Goal: Contribute content: Add original content to the website for others to see

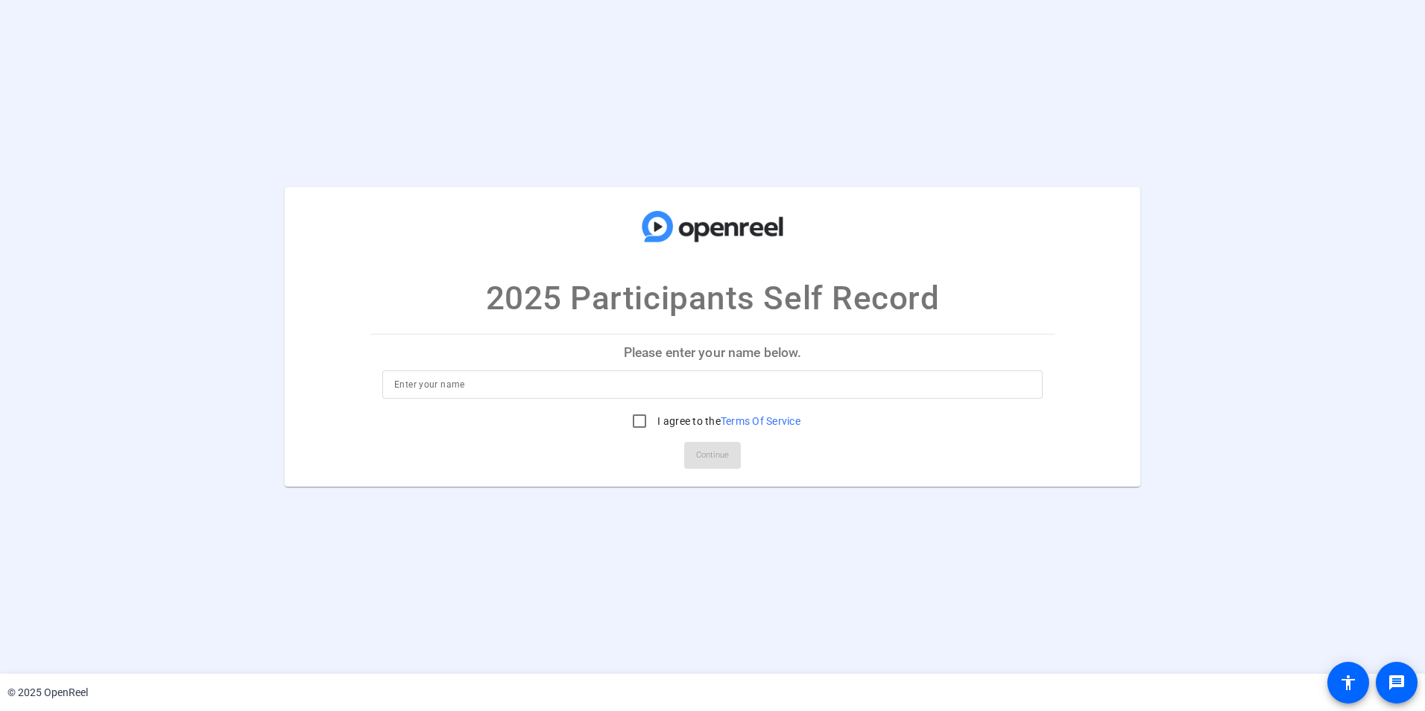
click at [443, 379] on input at bounding box center [712, 385] width 636 height 18
type input "[PERSON_NAME]"
click at [640, 424] on input "I agree to the Terms Of Service" at bounding box center [640, 421] width 30 height 30
checkbox input "true"
click at [717, 449] on span "Continue" at bounding box center [712, 455] width 33 height 22
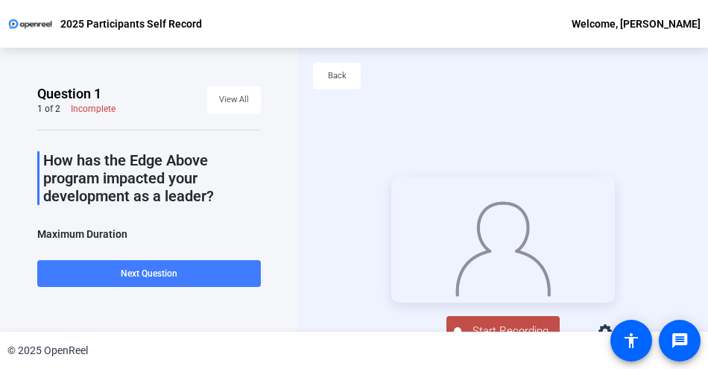
click at [130, 273] on span "Next Question" at bounding box center [149, 273] width 57 height 10
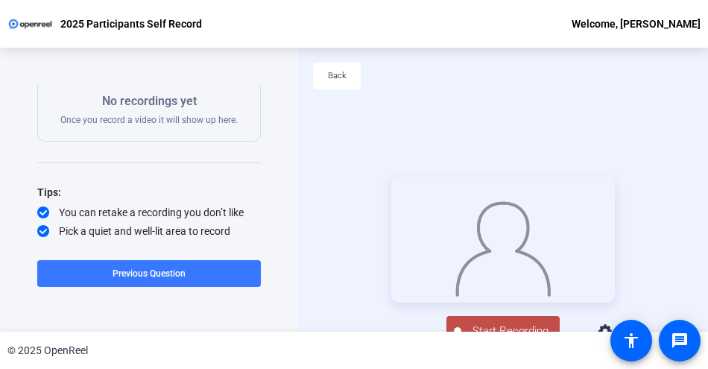
scroll to position [254, 0]
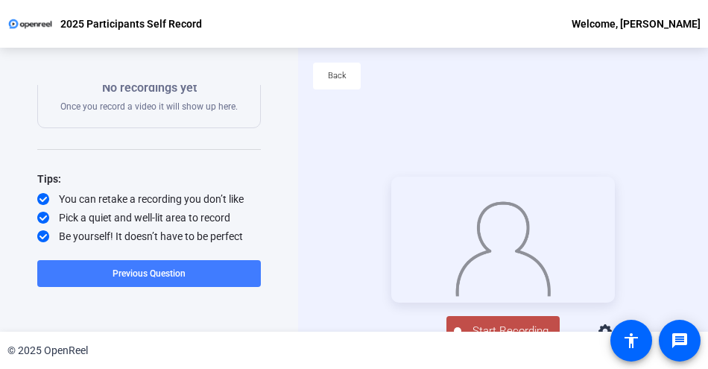
click at [170, 276] on span "Previous Question" at bounding box center [149, 273] width 73 height 10
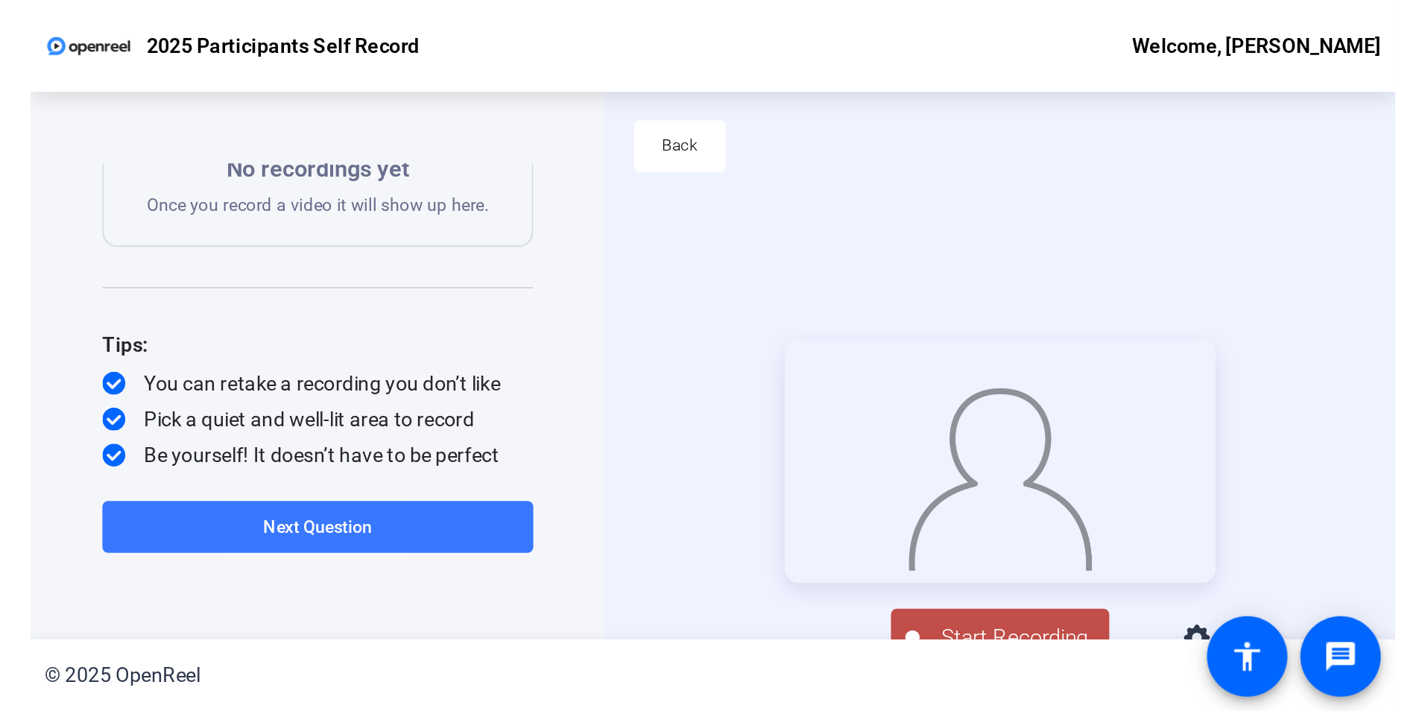
scroll to position [0, 0]
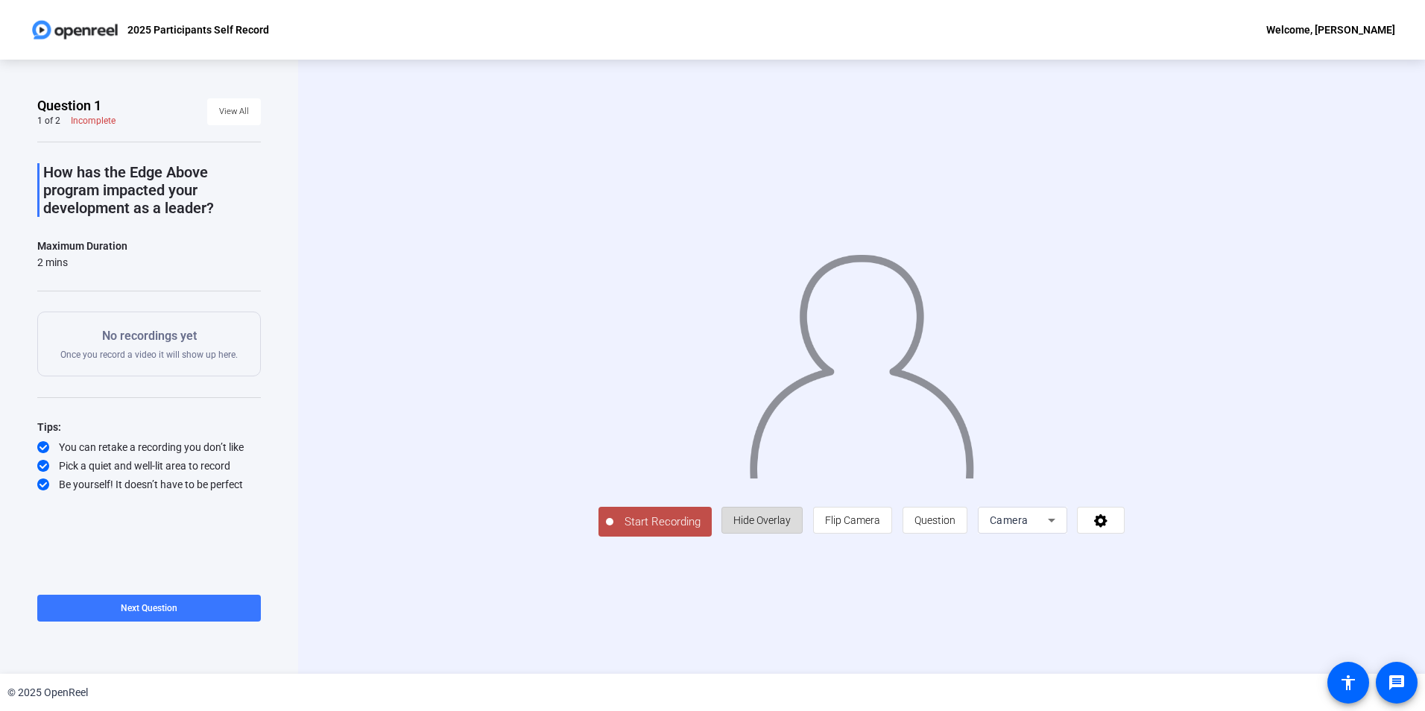
click at [791, 526] on span "Hide Overlay" at bounding box center [761, 520] width 57 height 12
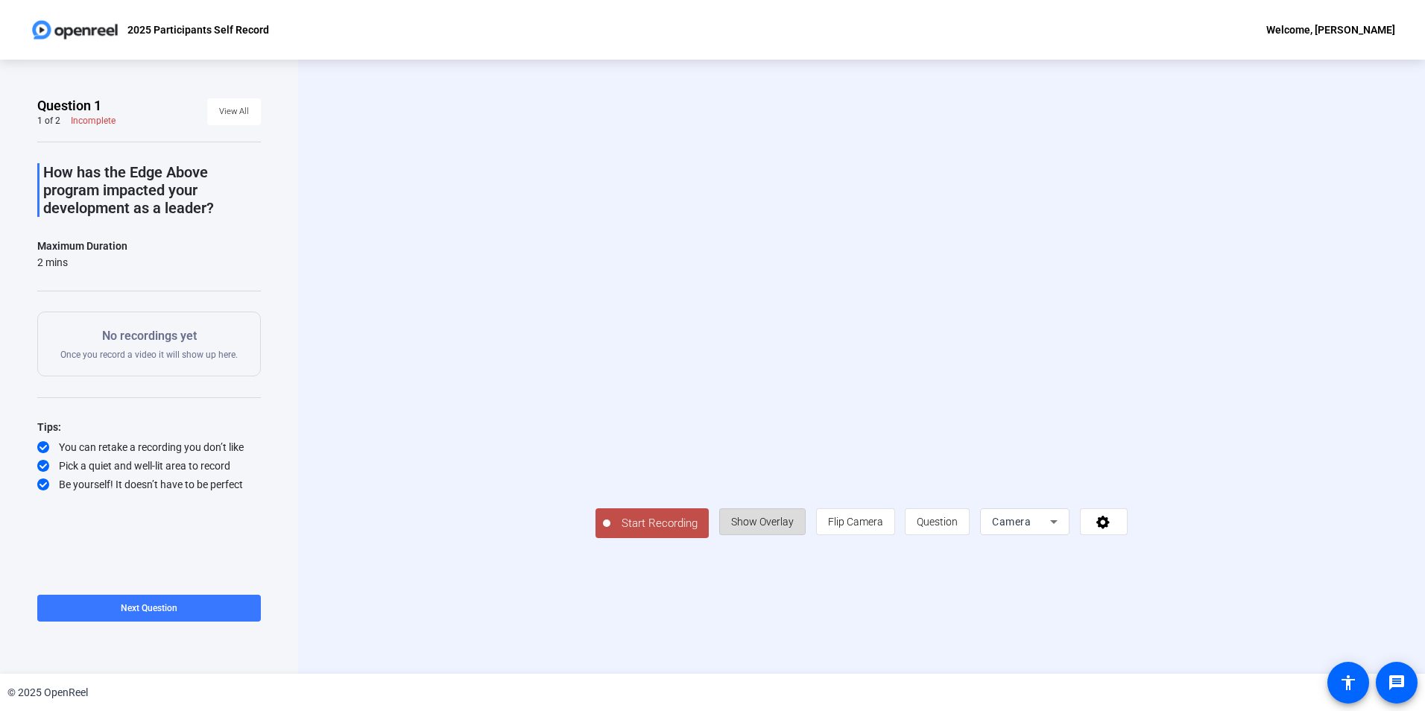
click at [794, 528] on span "Show Overlay" at bounding box center [762, 522] width 63 height 12
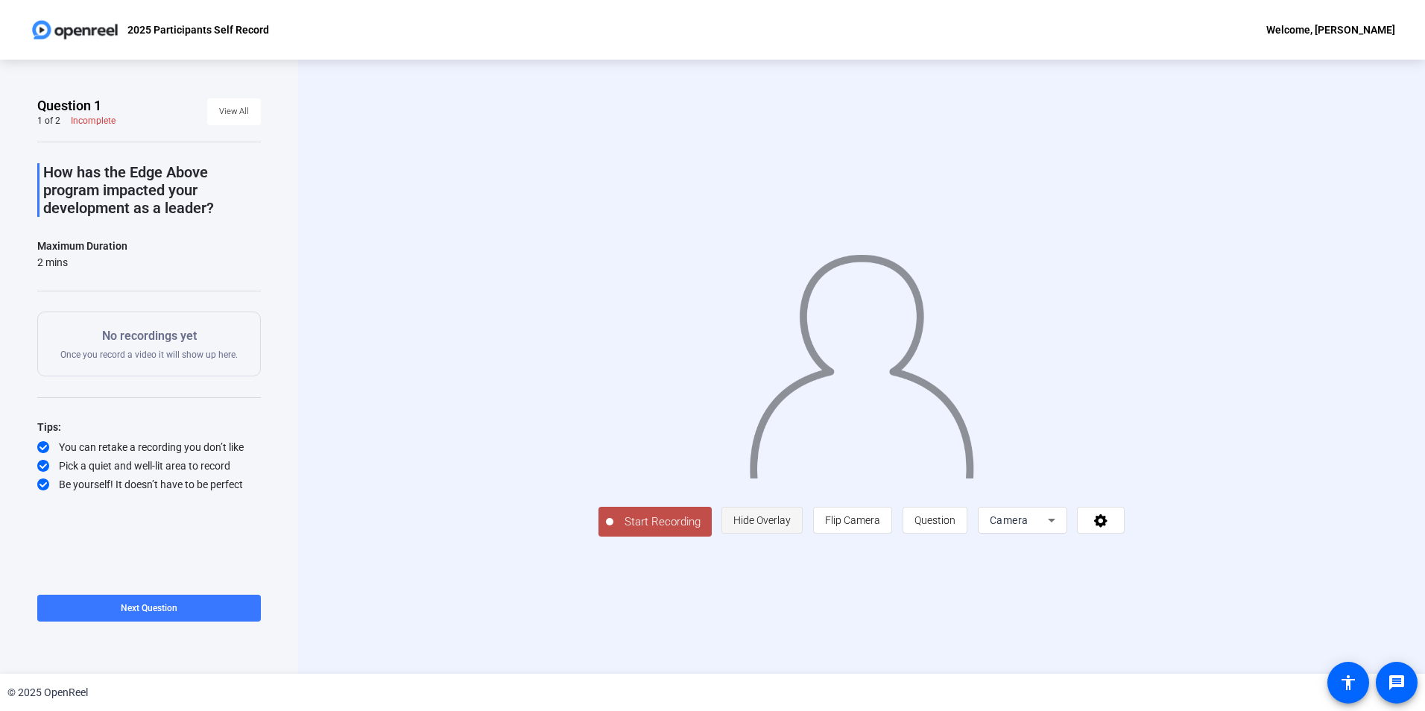
click at [791, 526] on span "Hide Overlay" at bounding box center [761, 520] width 57 height 12
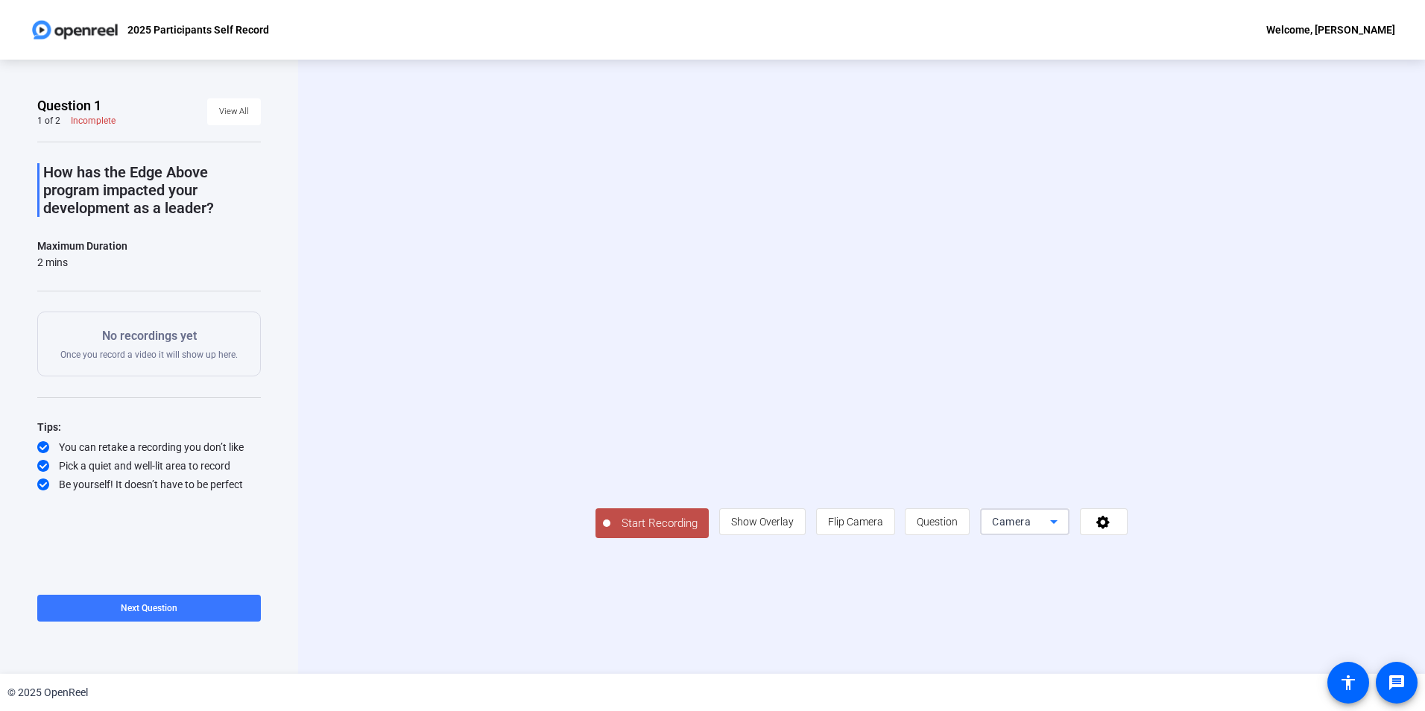
click at [1058, 524] on icon at bounding box center [1053, 522] width 7 height 4
click at [1158, 525] on span "Screen" at bounding box center [1148, 529] width 28 height 18
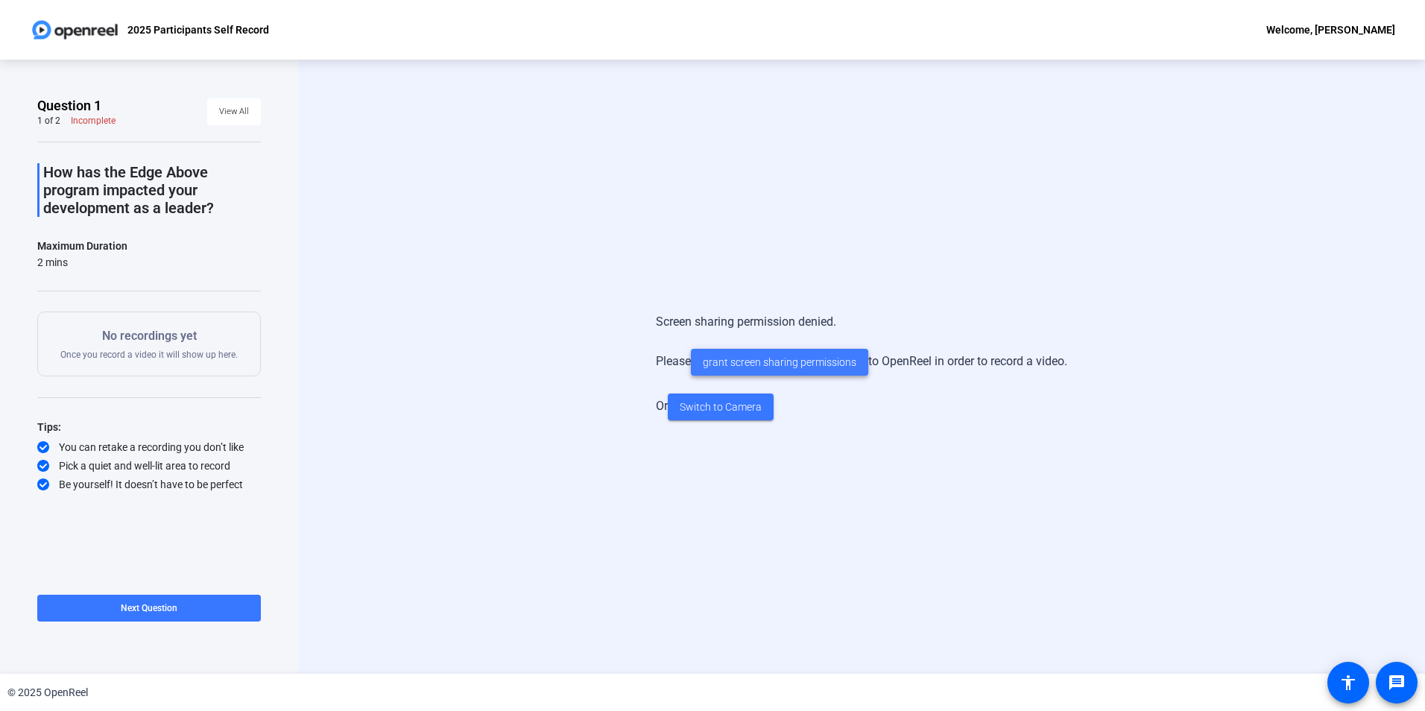
click at [794, 359] on span "grant screen sharing permissions" at bounding box center [780, 363] width 154 height 16
click at [712, 407] on span "Switch to Camera" at bounding box center [721, 407] width 82 height 16
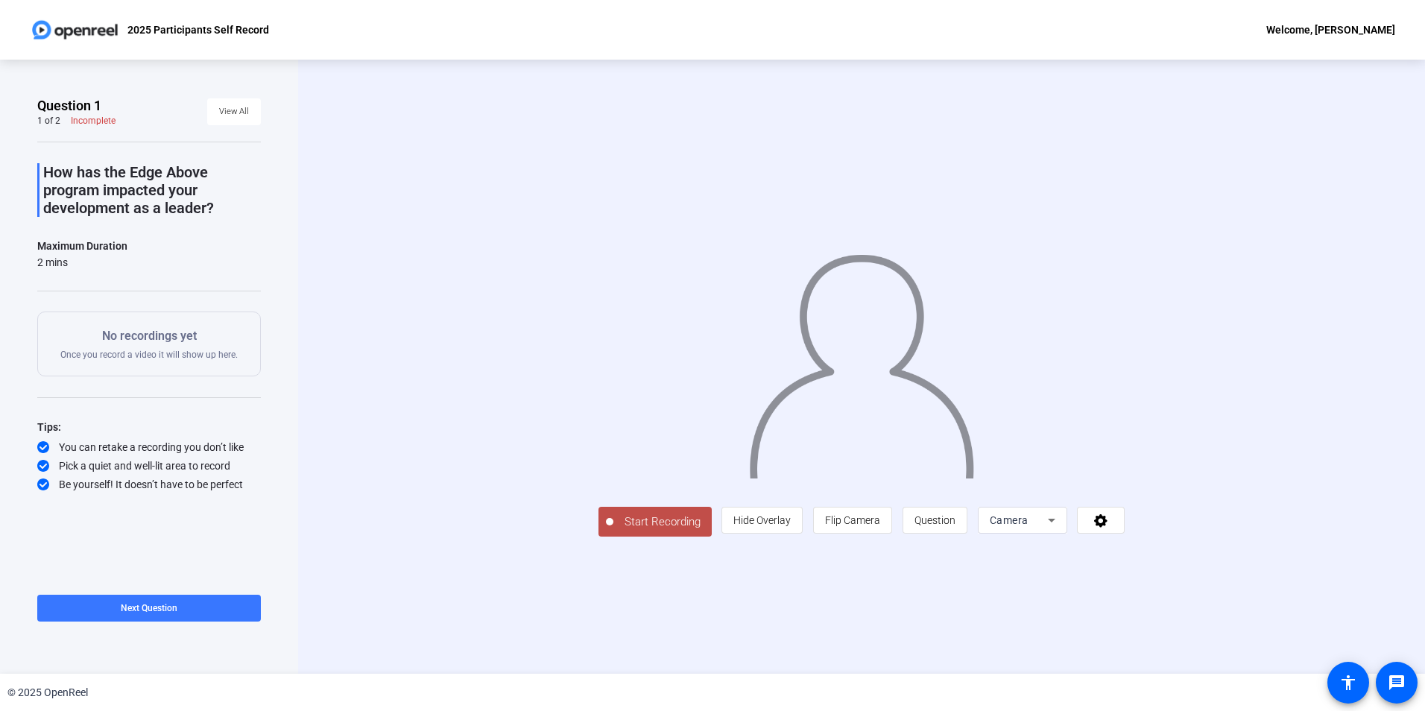
click at [613, 531] on span "Start Recording" at bounding box center [662, 522] width 98 height 17
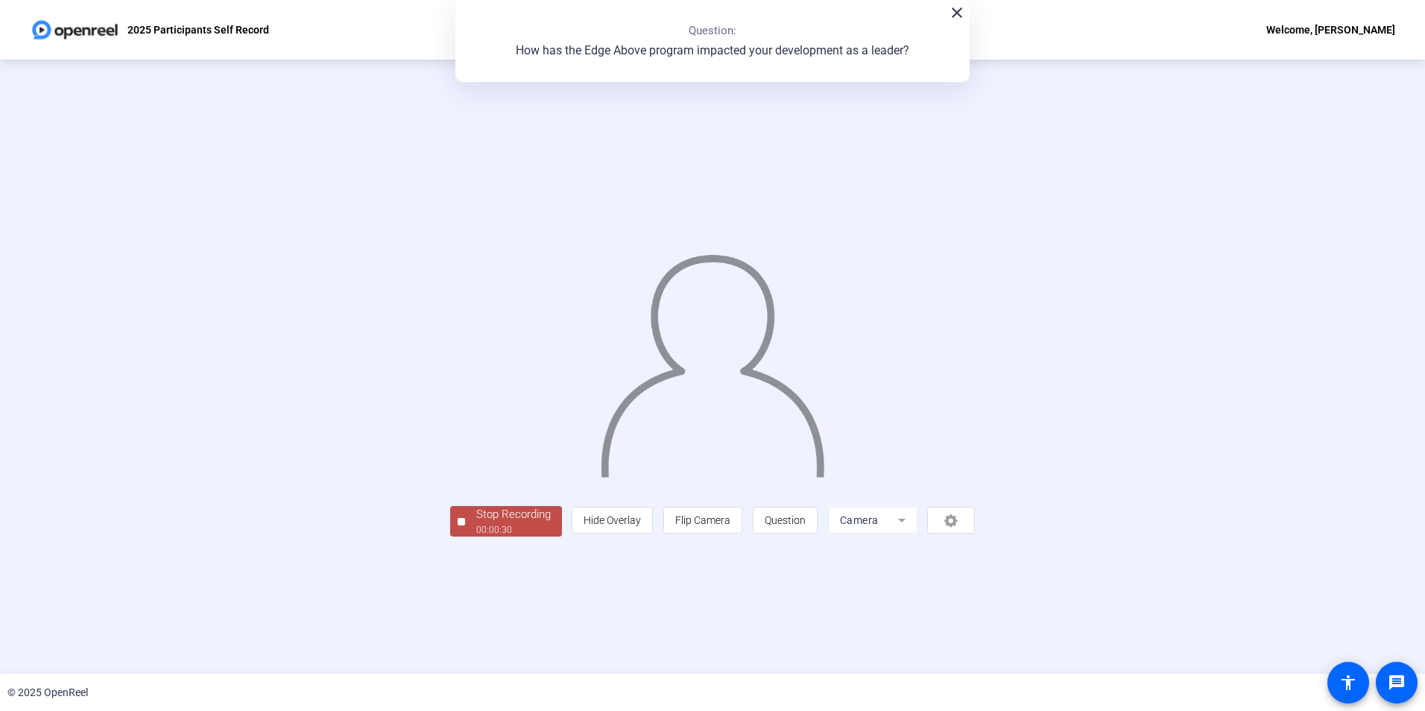
click at [476, 523] on div "Stop Recording" at bounding box center [513, 514] width 75 height 17
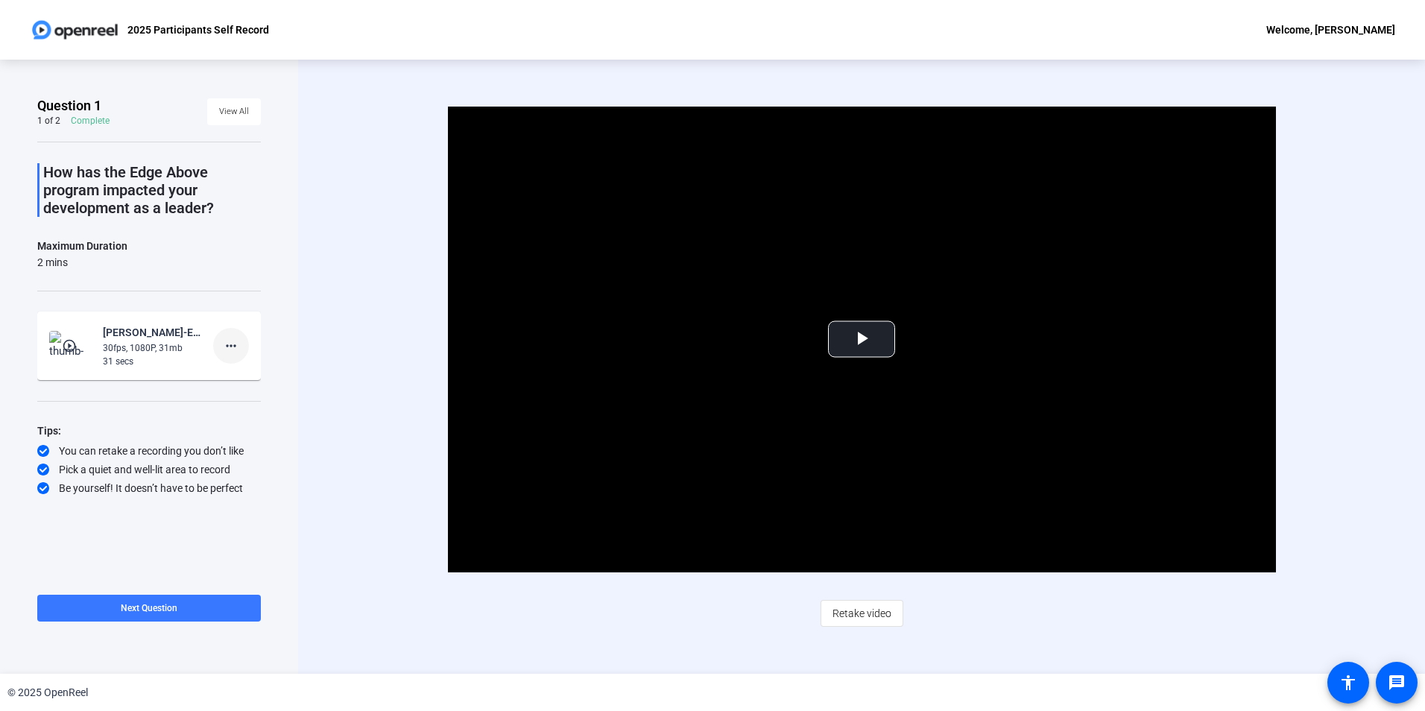
click at [235, 347] on mat-icon "more_horiz" at bounding box center [231, 346] width 18 height 18
click at [858, 339] on div at bounding box center [712, 355] width 1425 height 711
click at [862, 339] on span "Video Player" at bounding box center [862, 339] width 0 height 0
click at [233, 348] on mat-icon "more_horiz" at bounding box center [231, 346] width 18 height 18
click at [258, 378] on span "Delete clip" at bounding box center [255, 377] width 60 height 18
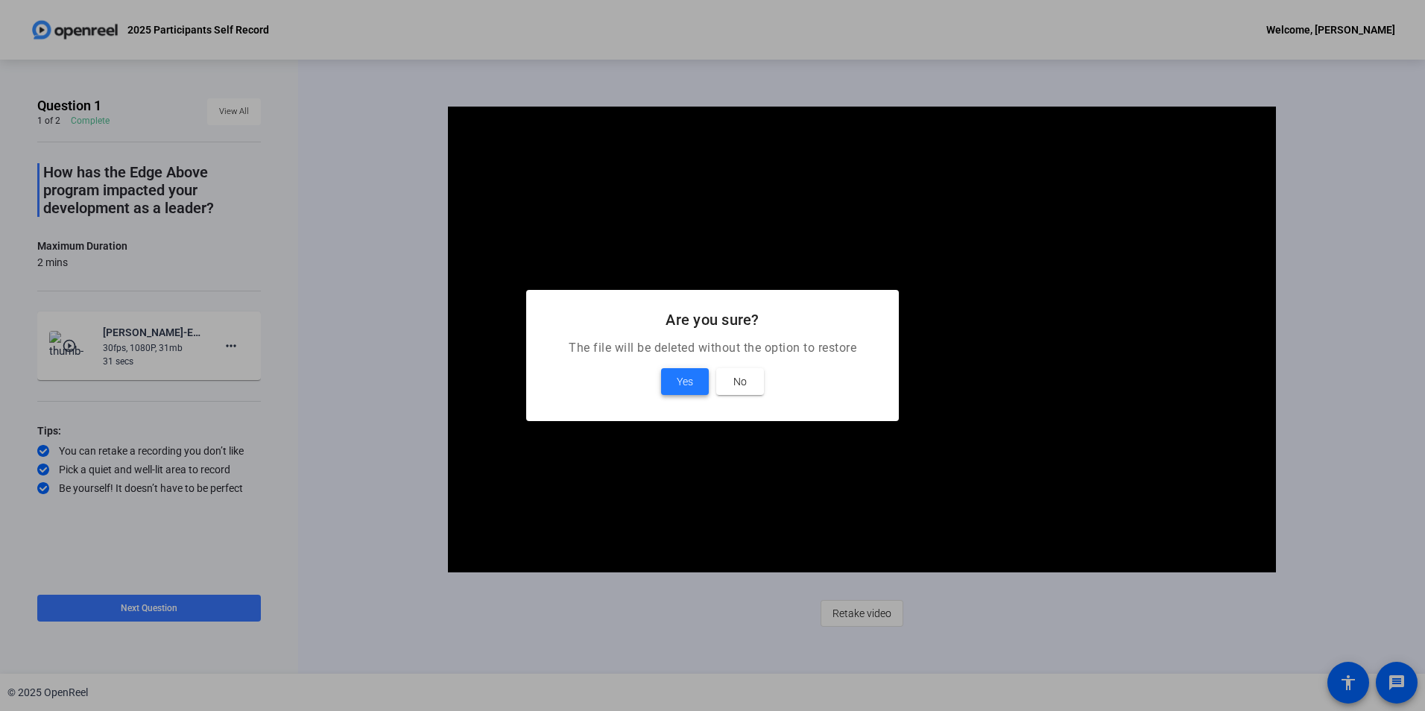
click at [692, 373] on span "Yes" at bounding box center [685, 382] width 16 height 18
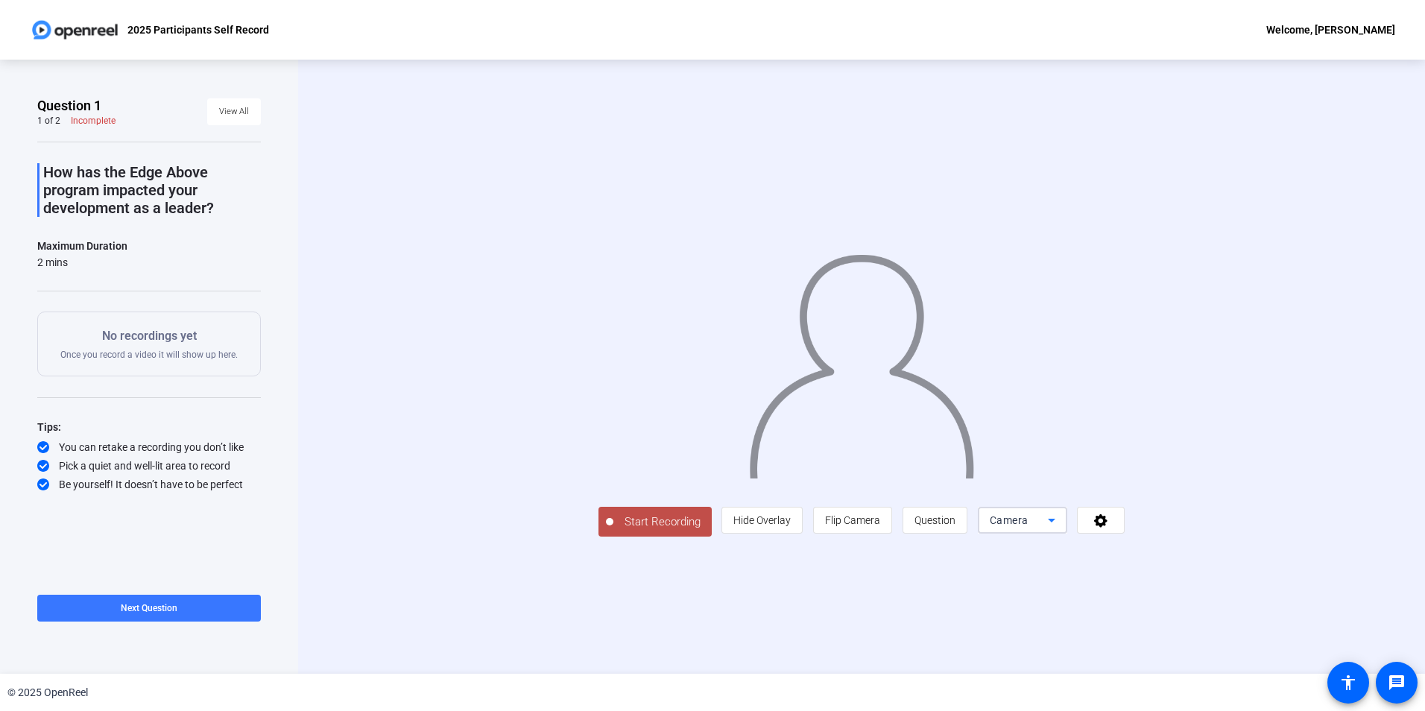
click at [1061, 529] on icon at bounding box center [1052, 520] width 18 height 18
click at [1206, 607] on div at bounding box center [712, 355] width 1425 height 711
click at [1061, 529] on icon at bounding box center [1052, 520] width 18 height 18
click at [1172, 572] on span "Screen And Camera" at bounding box center [1173, 568] width 78 height 36
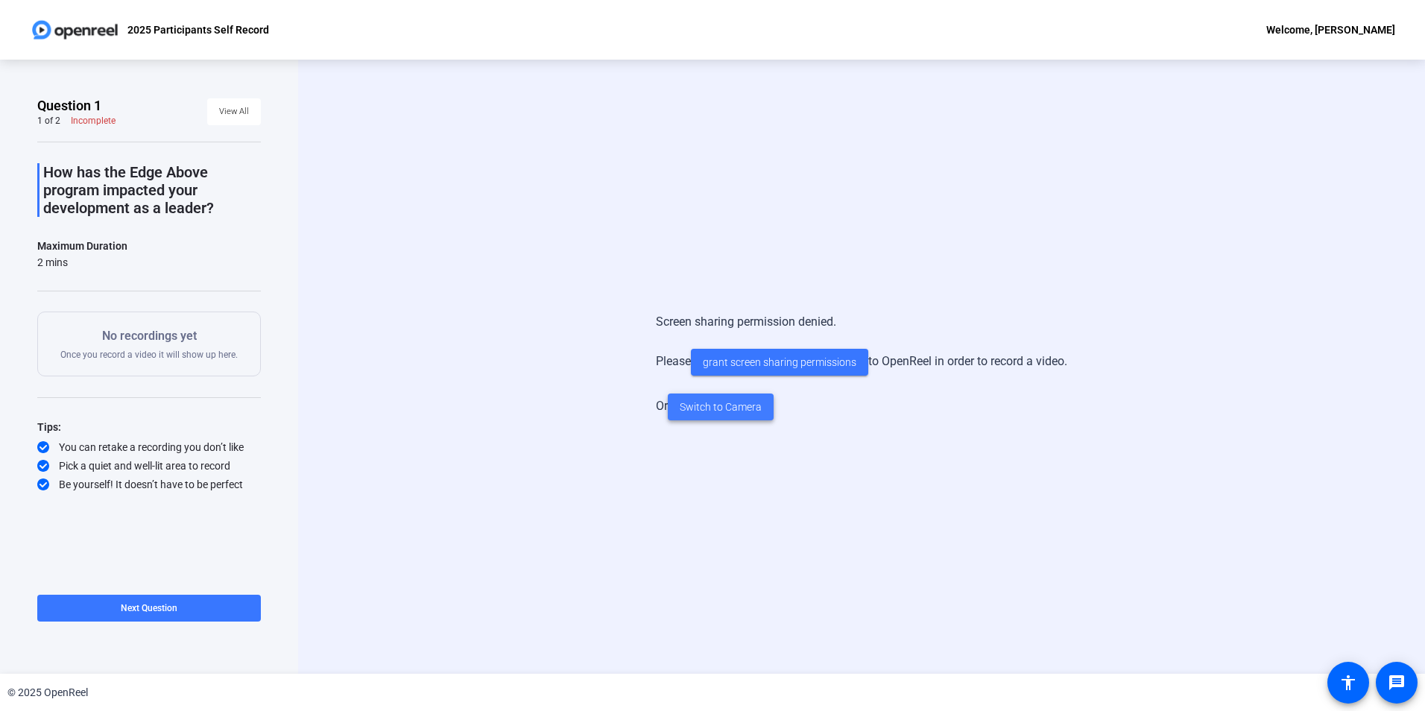
click at [737, 409] on span "Switch to Camera" at bounding box center [721, 407] width 82 height 16
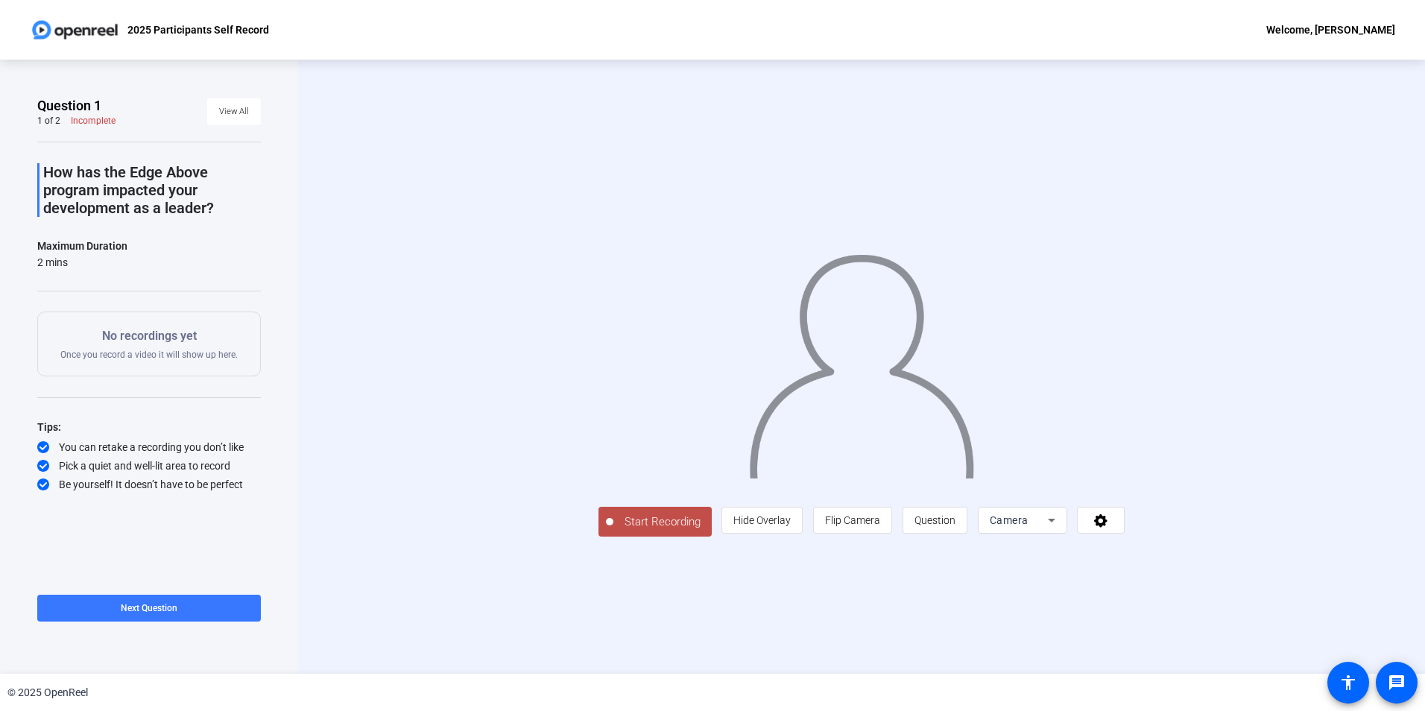
click at [613, 531] on span "Start Recording" at bounding box center [662, 522] width 98 height 17
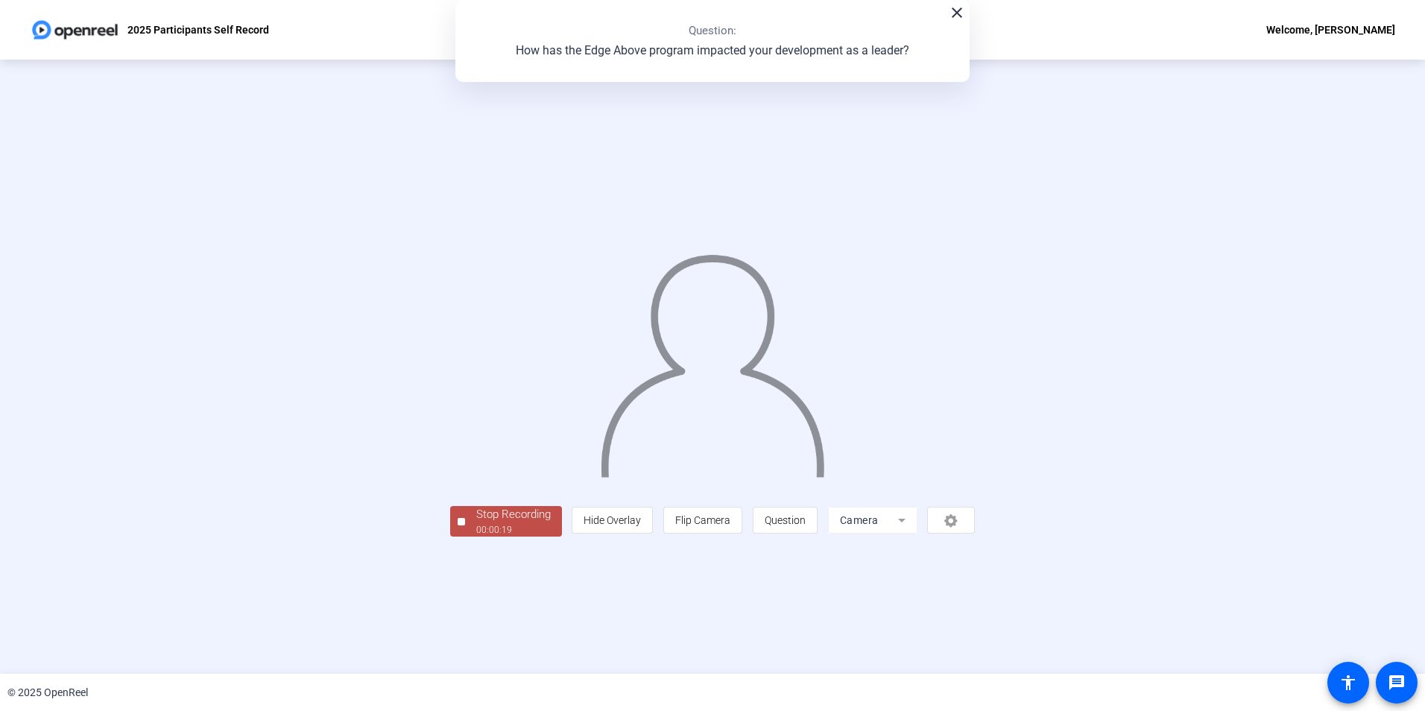
click at [476, 537] on div "00:00:19" at bounding box center [513, 529] width 75 height 13
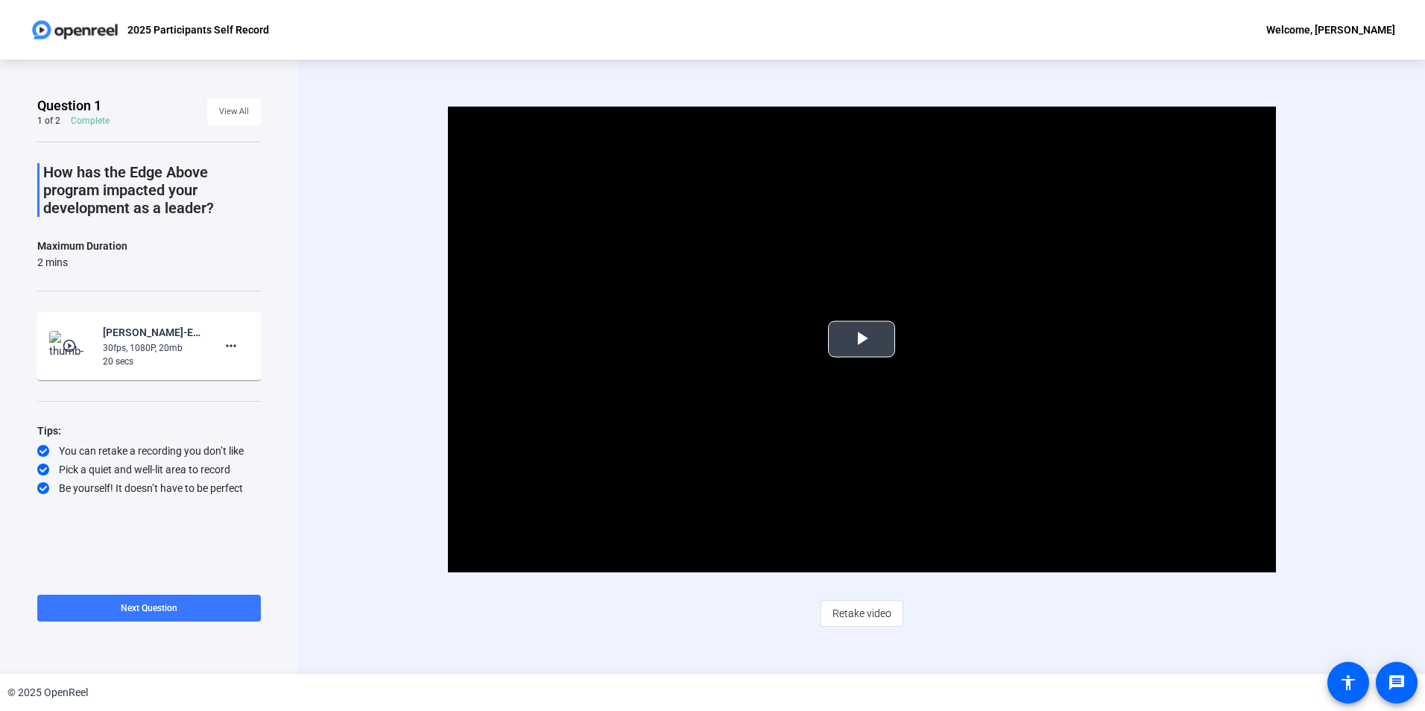
click at [862, 339] on span "Video Player" at bounding box center [862, 339] width 0 height 0
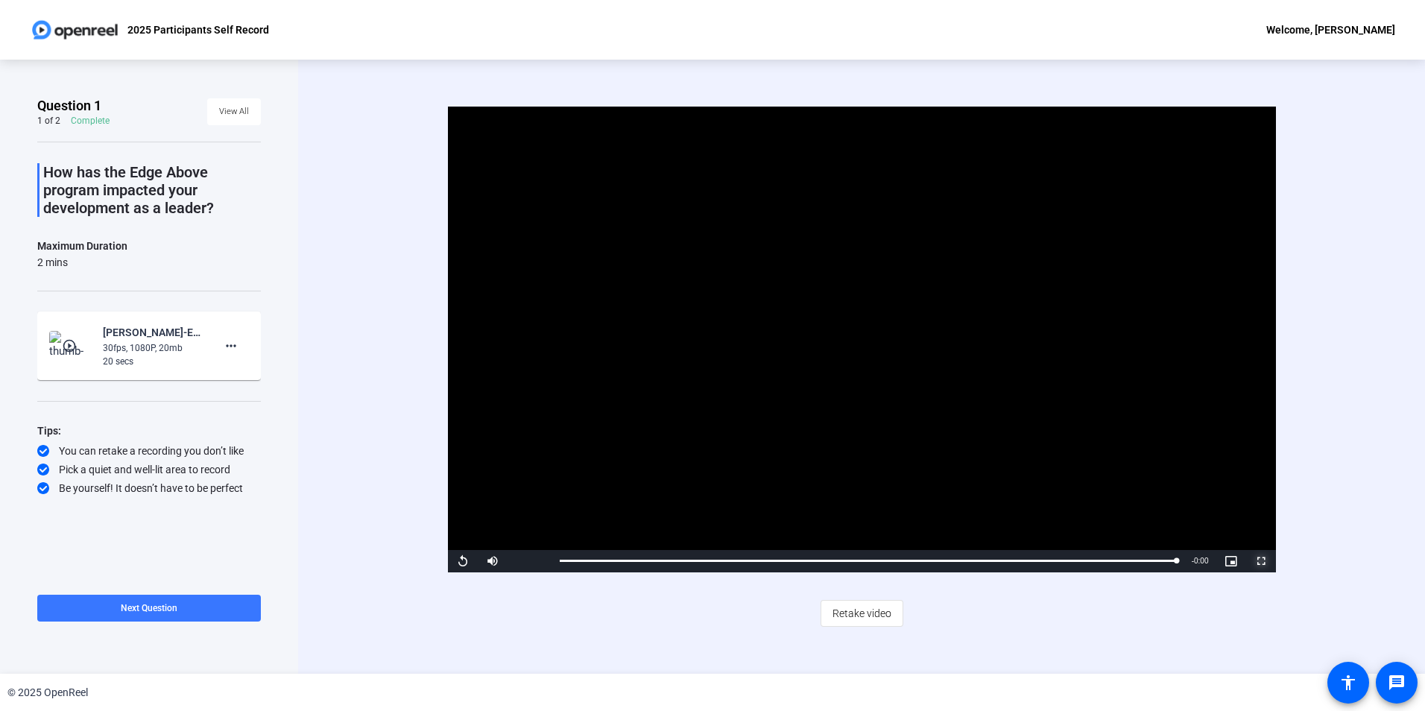
click at [1260, 561] on span "Video Player" at bounding box center [1261, 561] width 30 height 0
click at [492, 561] on span "Video Player" at bounding box center [493, 561] width 30 height 0
drag, startPoint x: 539, startPoint y: 562, endPoint x: 557, endPoint y: 563, distance: 17.9
click at [557, 563] on div "Replay Mute 100% Current Time 0:20 / Duration 0:20 Loaded : 100.00% 0:00 0:20 S…" at bounding box center [862, 561] width 828 height 22
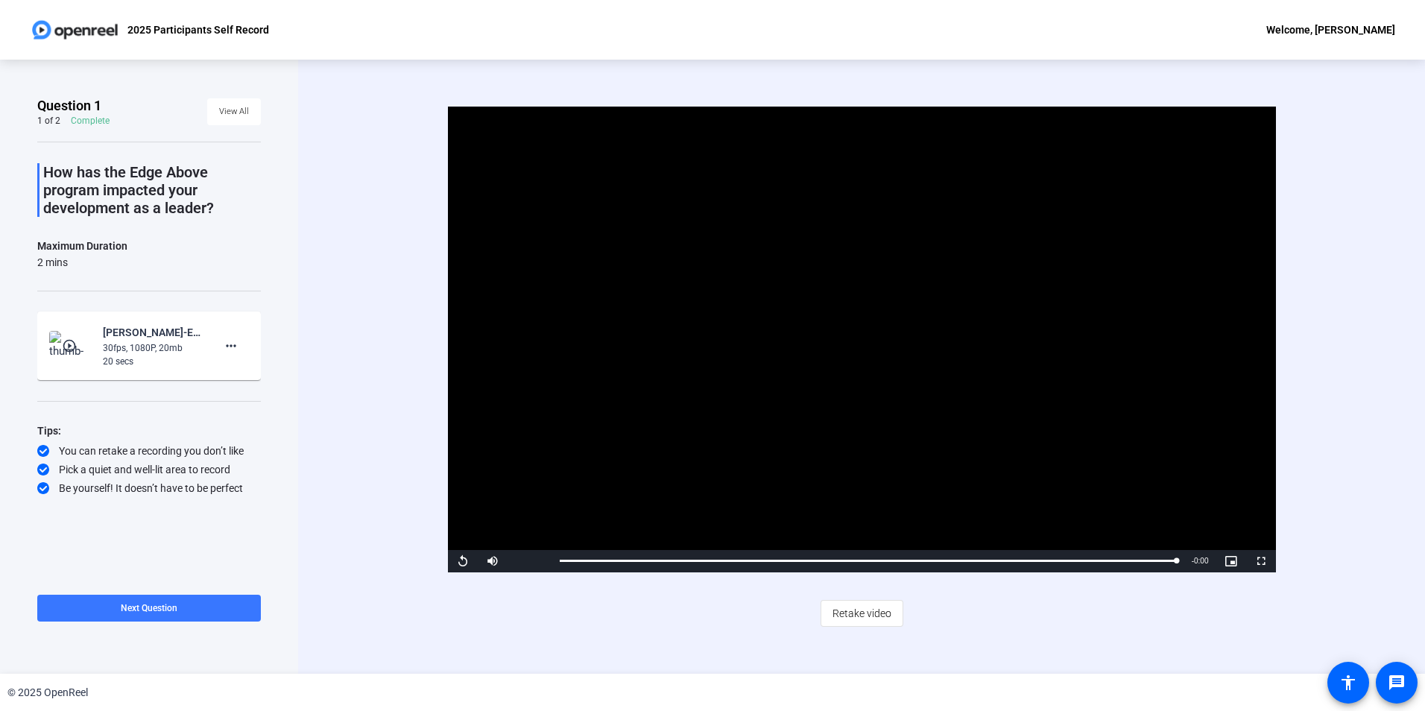
click at [906, 441] on video "Video Player" at bounding box center [862, 340] width 828 height 466
click at [224, 344] on mat-icon "more_horiz" at bounding box center [231, 346] width 18 height 18
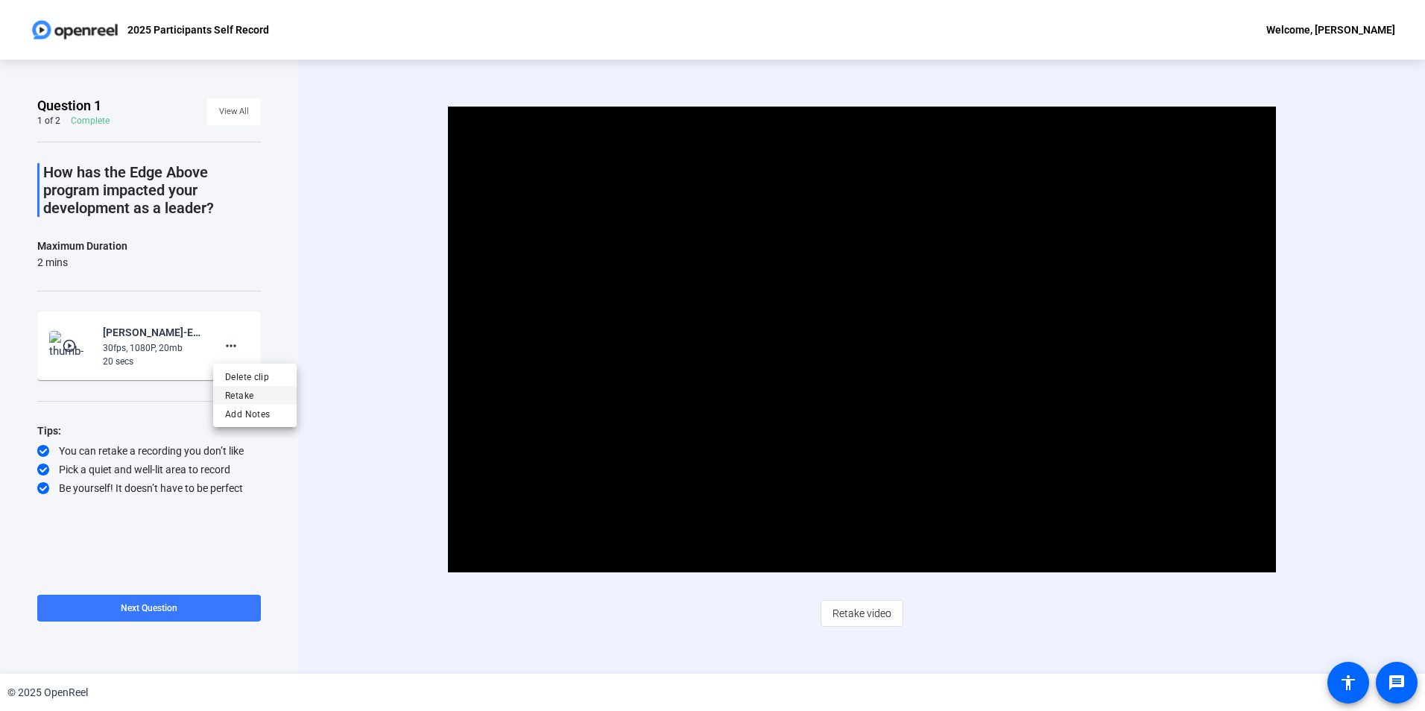
click at [254, 396] on span "Retake" at bounding box center [255, 396] width 60 height 18
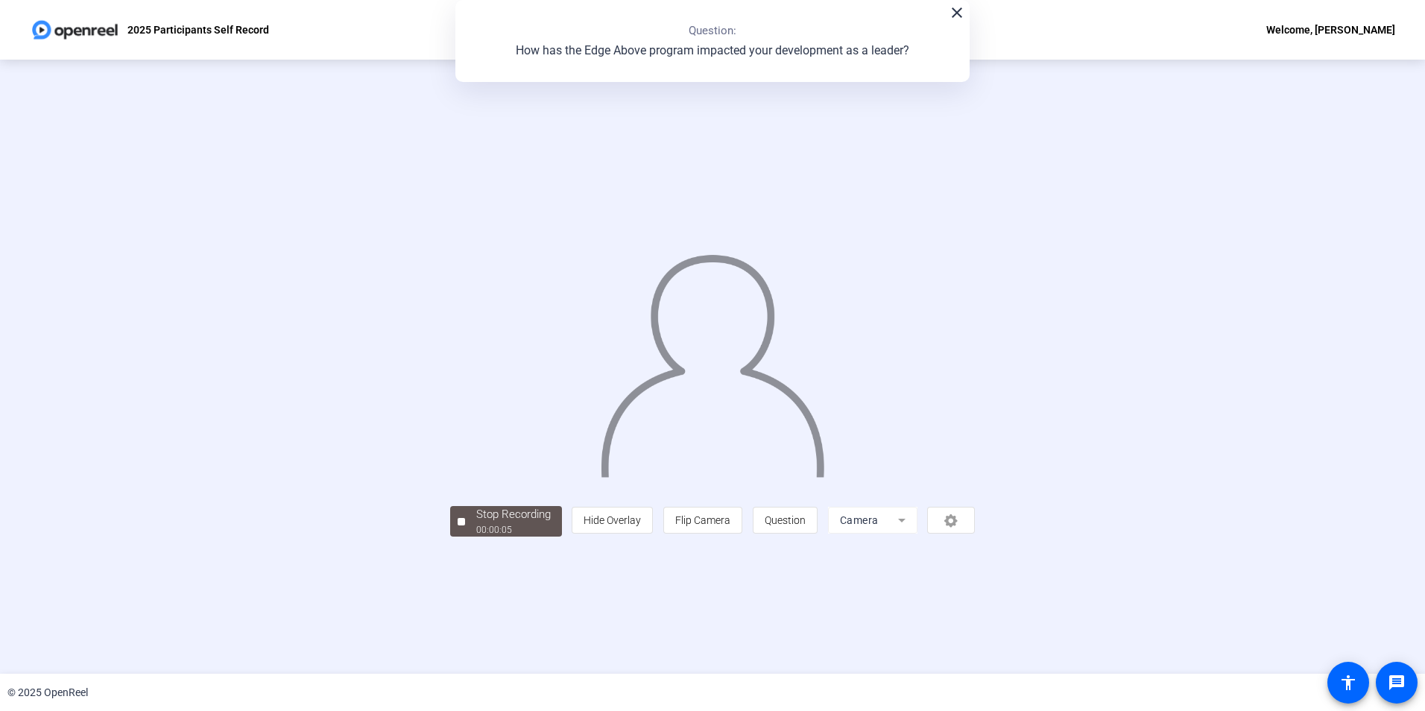
click at [711, 400] on img at bounding box center [712, 359] width 227 height 236
click at [476, 523] on div "Stop Recording" at bounding box center [513, 514] width 75 height 17
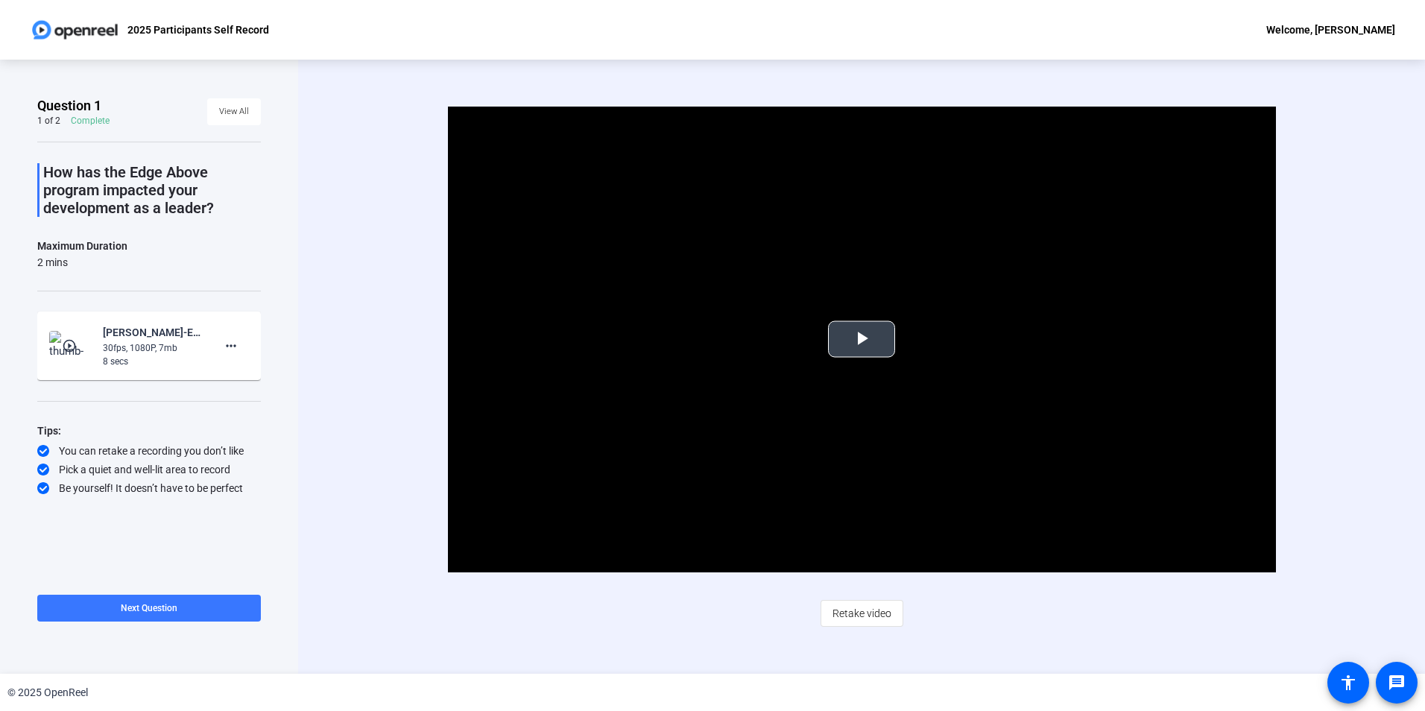
click at [862, 339] on span "Video Player" at bounding box center [862, 339] width 0 height 0
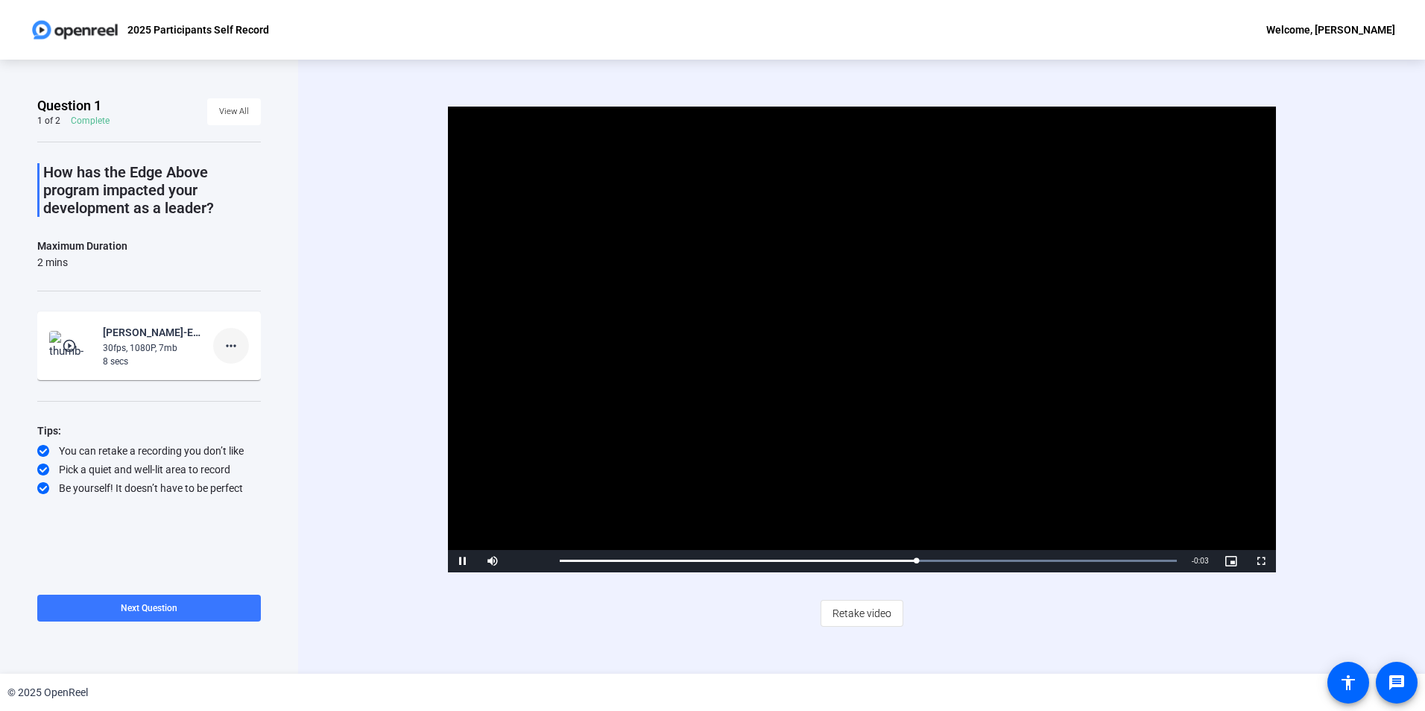
click at [231, 346] on mat-icon "more_horiz" at bounding box center [231, 346] width 18 height 18
click at [267, 379] on span "Delete clip" at bounding box center [255, 377] width 60 height 18
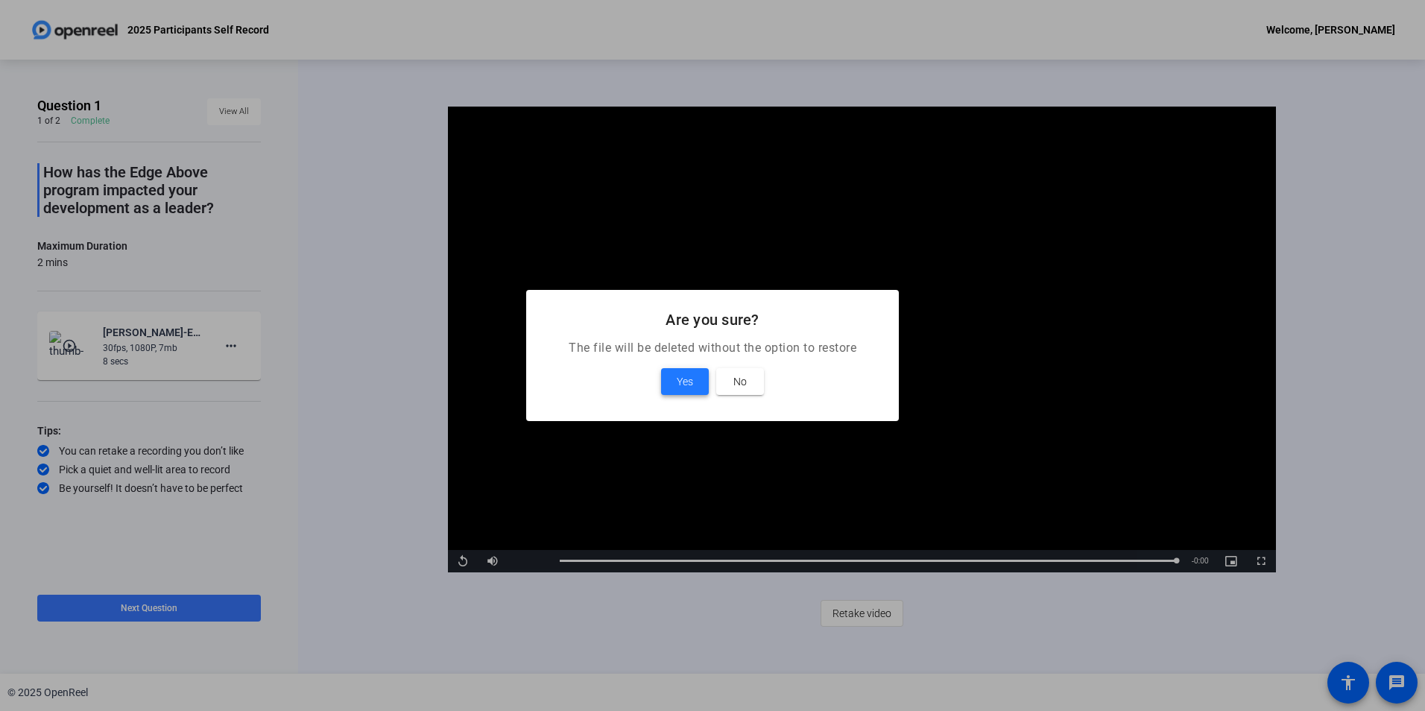
click at [689, 385] on span "Yes" at bounding box center [685, 382] width 16 height 18
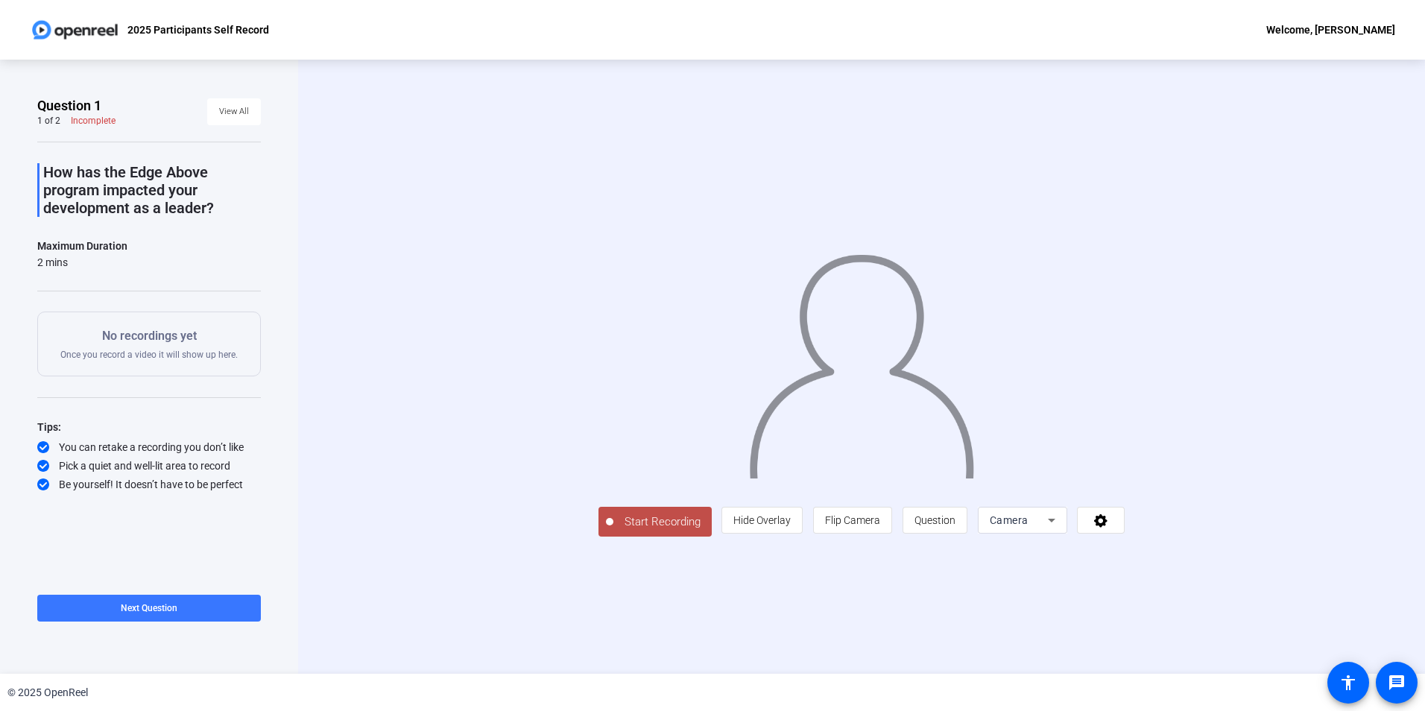
click at [613, 531] on span "Start Recording" at bounding box center [662, 522] width 98 height 17
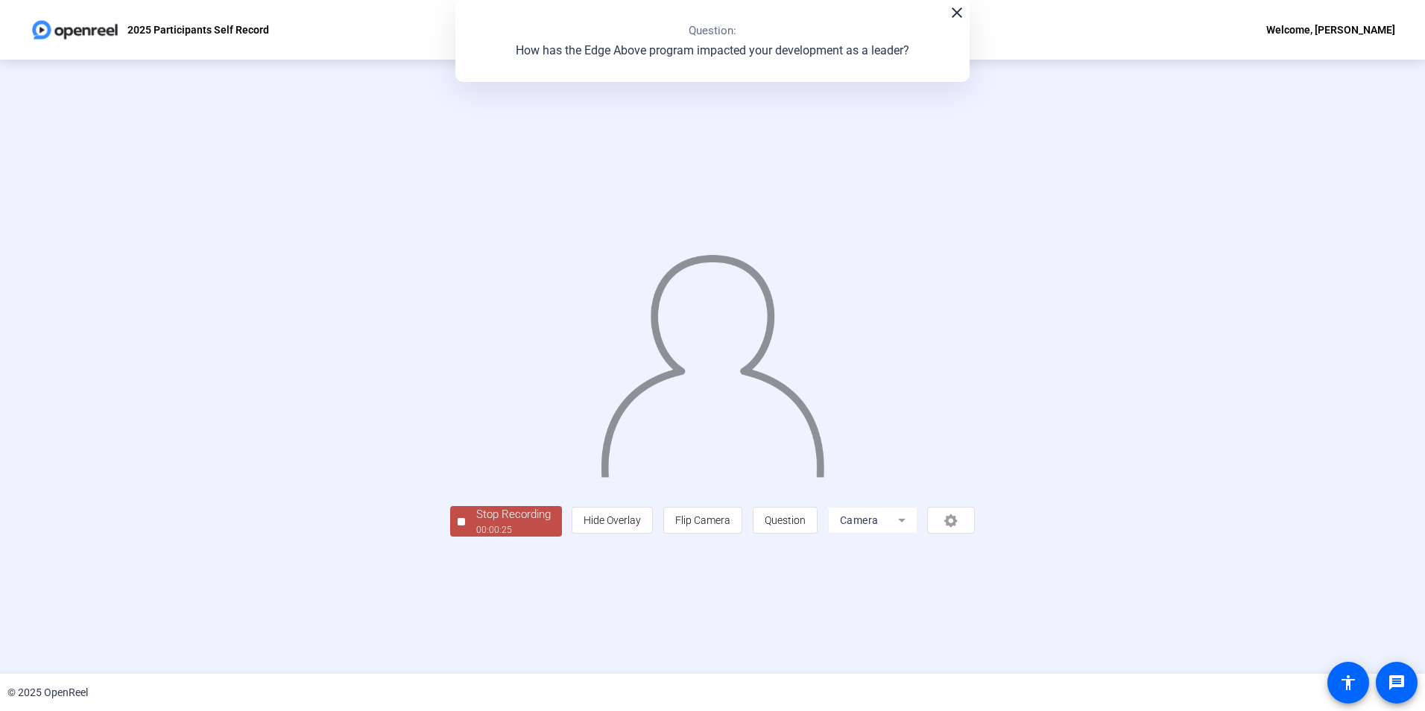
click at [476, 523] on div "Stop Recording" at bounding box center [513, 514] width 75 height 17
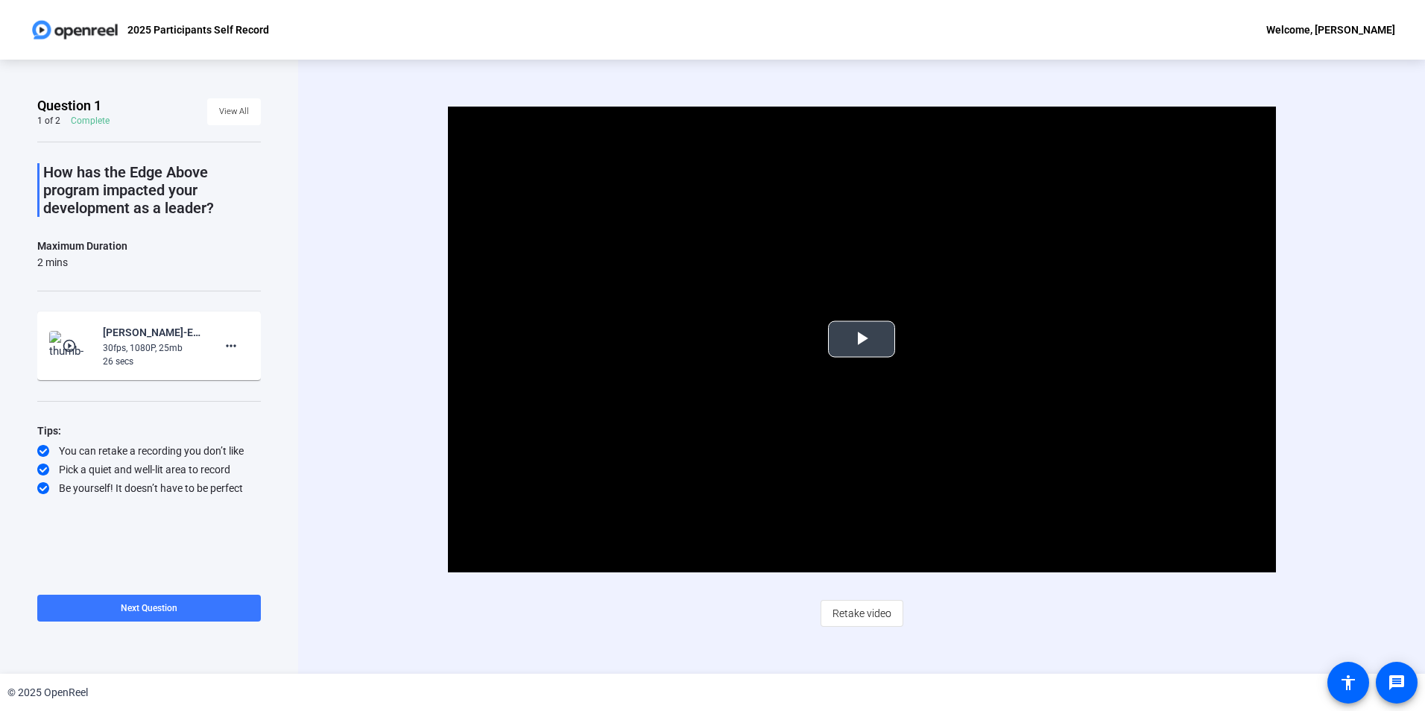
click at [862, 339] on span "Video Player" at bounding box center [862, 339] width 0 height 0
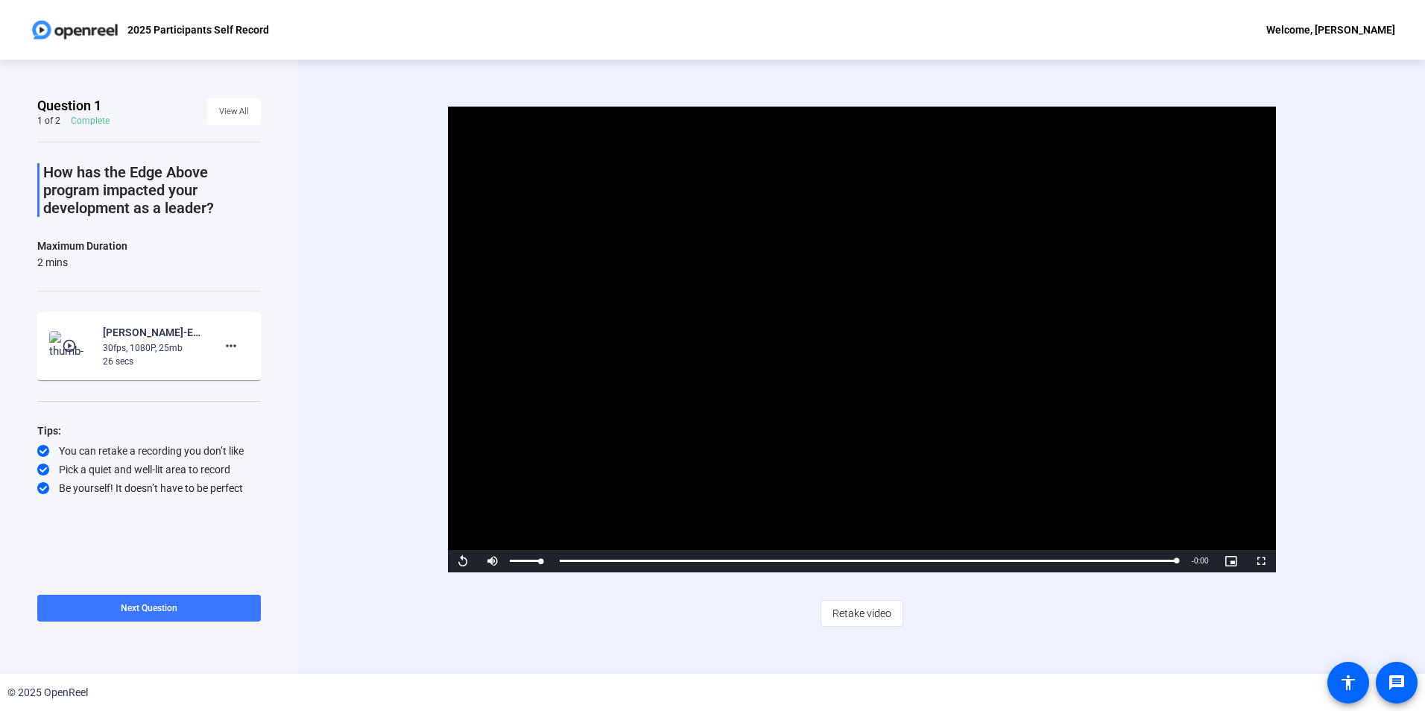
click at [546, 560] on div "Mute 100%" at bounding box center [515, 561] width 75 height 22
click at [227, 348] on mat-icon "more_horiz" at bounding box center [231, 346] width 18 height 18
click at [259, 376] on span "Delete clip" at bounding box center [255, 377] width 60 height 18
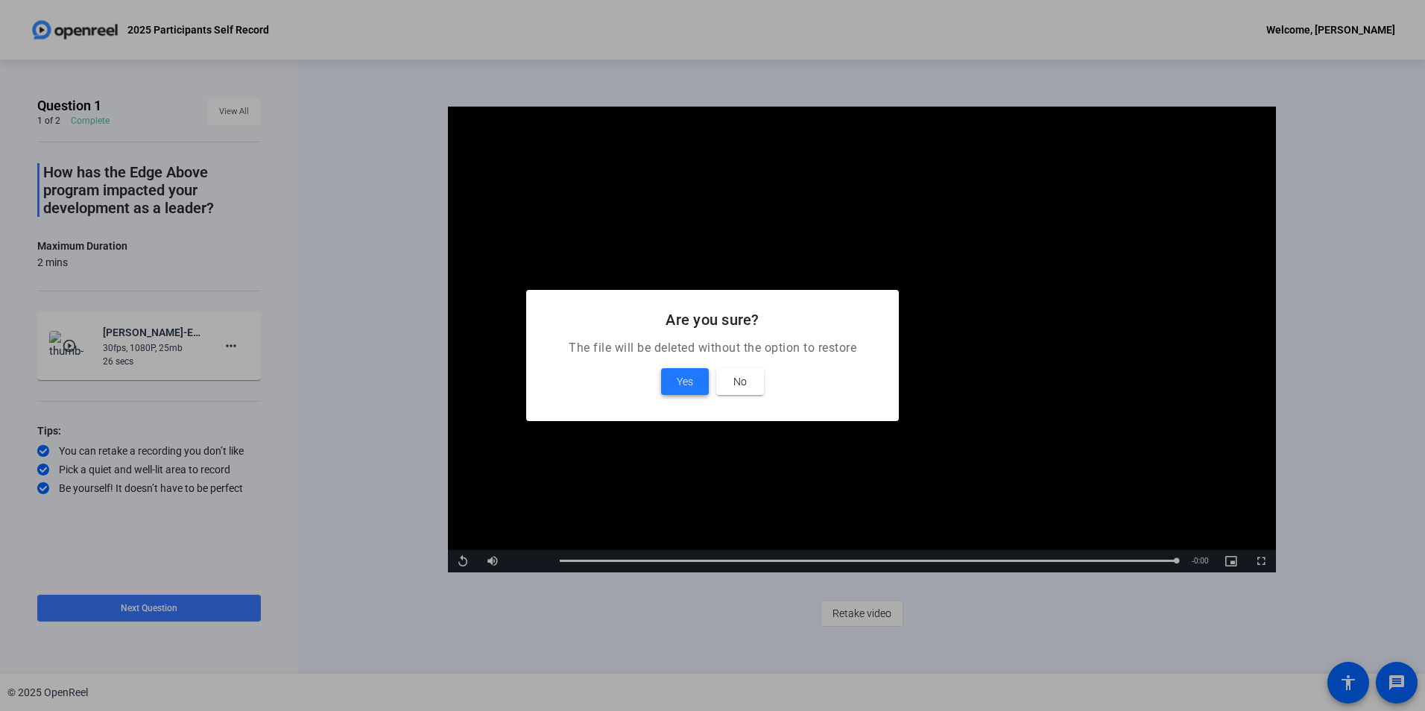
click at [679, 384] on span "Yes" at bounding box center [685, 382] width 16 height 18
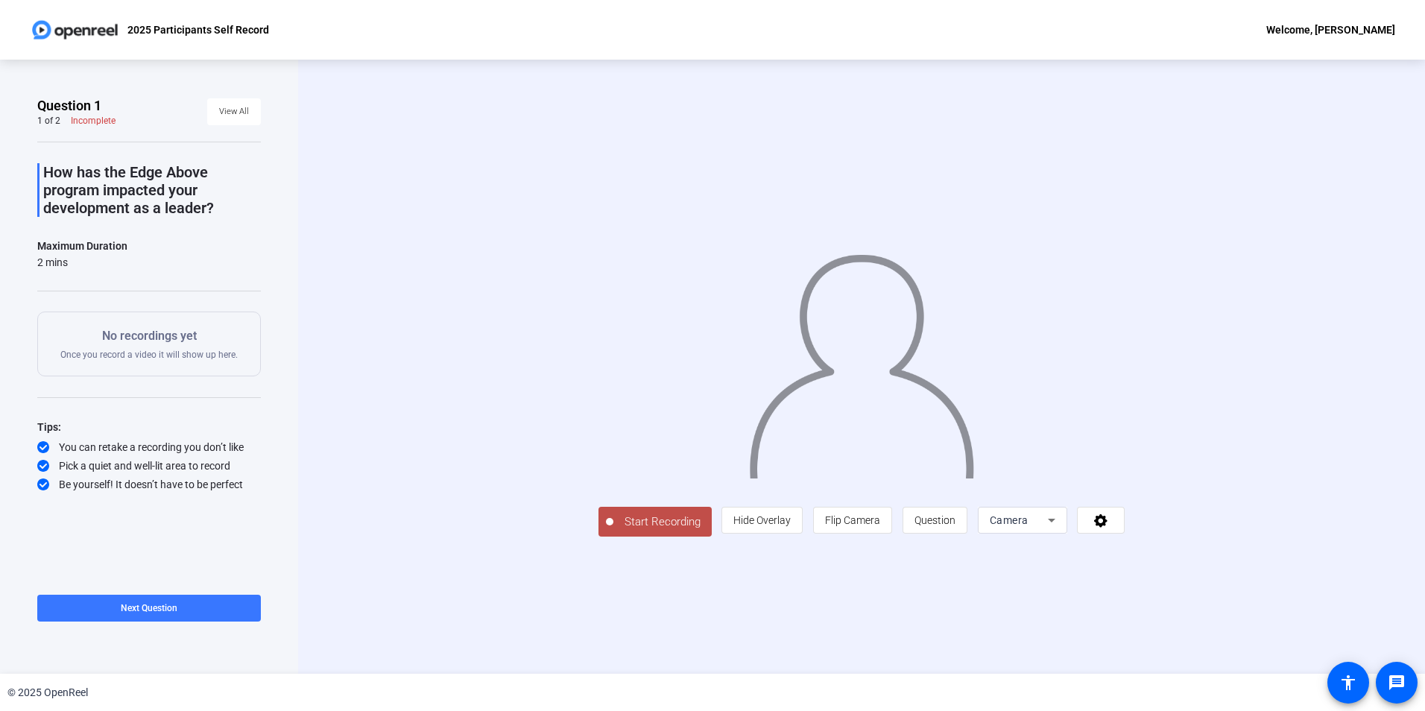
click at [1368, 329] on div "Start Recording person Hide Overlay flip Flip Camera question_mark Question Cam…" at bounding box center [861, 367] width 1127 height 614
